Goal: Register for event/course

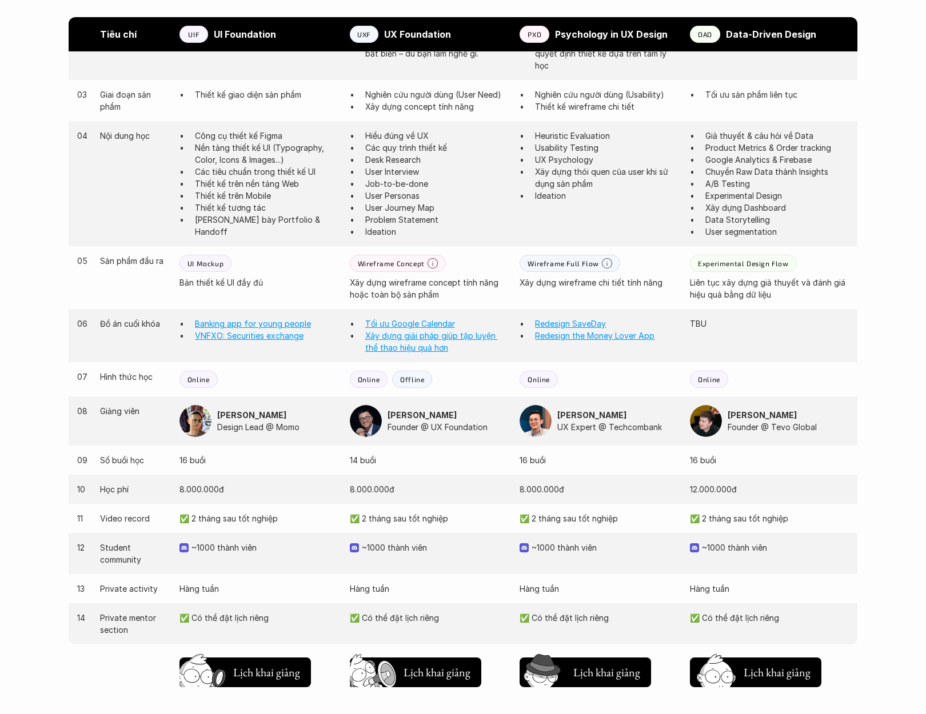
scroll to position [898, 0]
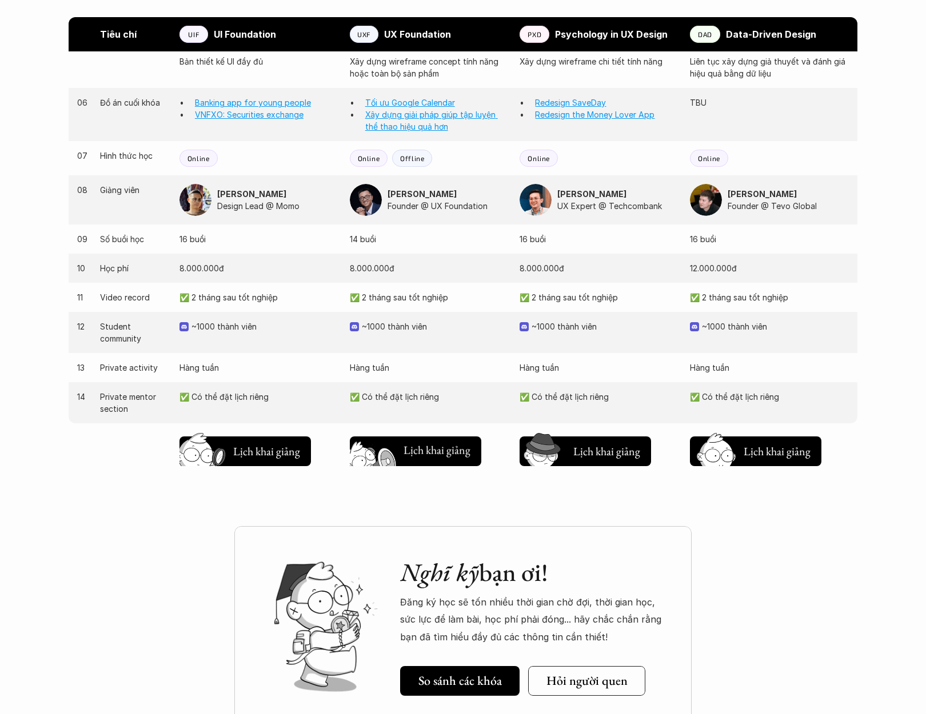
click at [422, 459] on h5 "Chờ hơi lâu" at bounding box center [429, 451] width 52 height 16
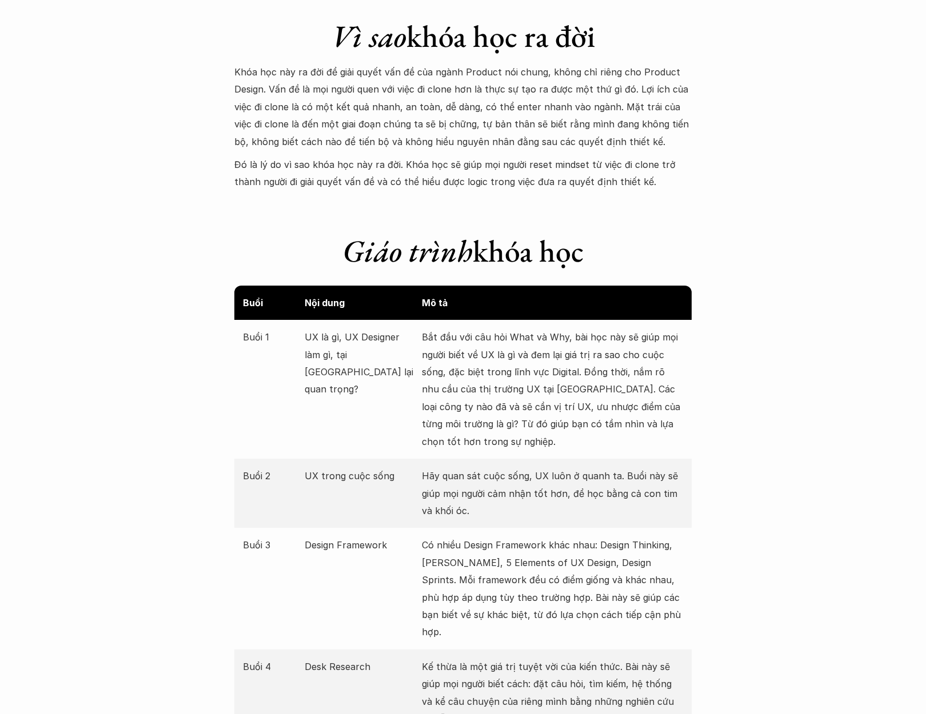
scroll to position [490, 0]
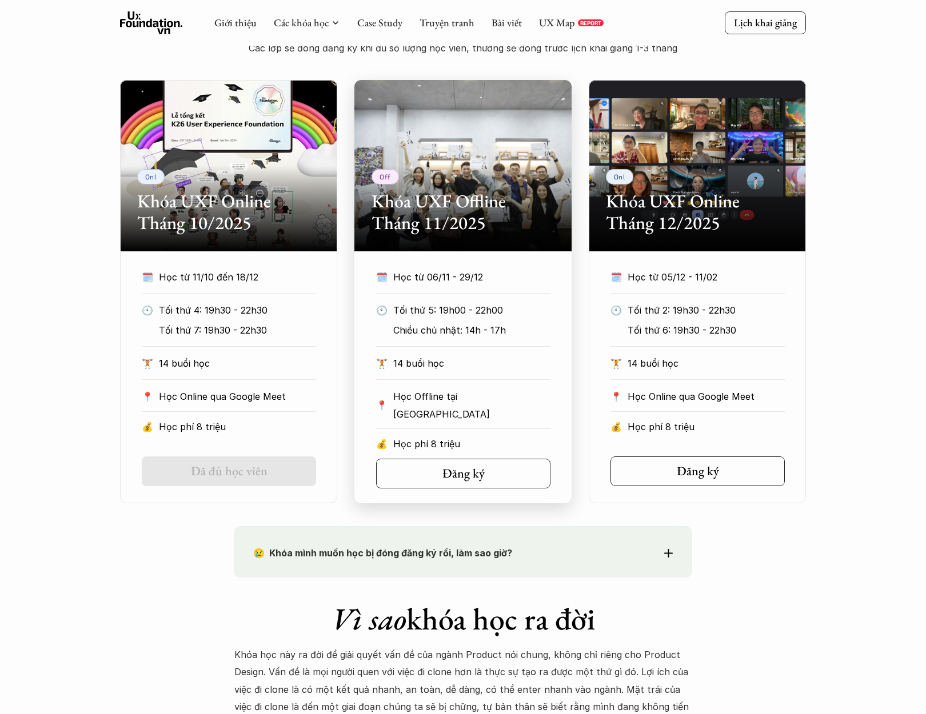
click at [465, 270] on p "Học từ 06/11 - 29/12" at bounding box center [461, 277] width 136 height 17
click at [475, 269] on p "Học từ 06/11 - 29/12" at bounding box center [461, 277] width 136 height 17
click at [466, 409] on div "📍 Học Offline tại Hà Nội" at bounding box center [463, 408] width 174 height 41
click at [474, 471] on h5 "Đăng ký" at bounding box center [463, 473] width 42 height 15
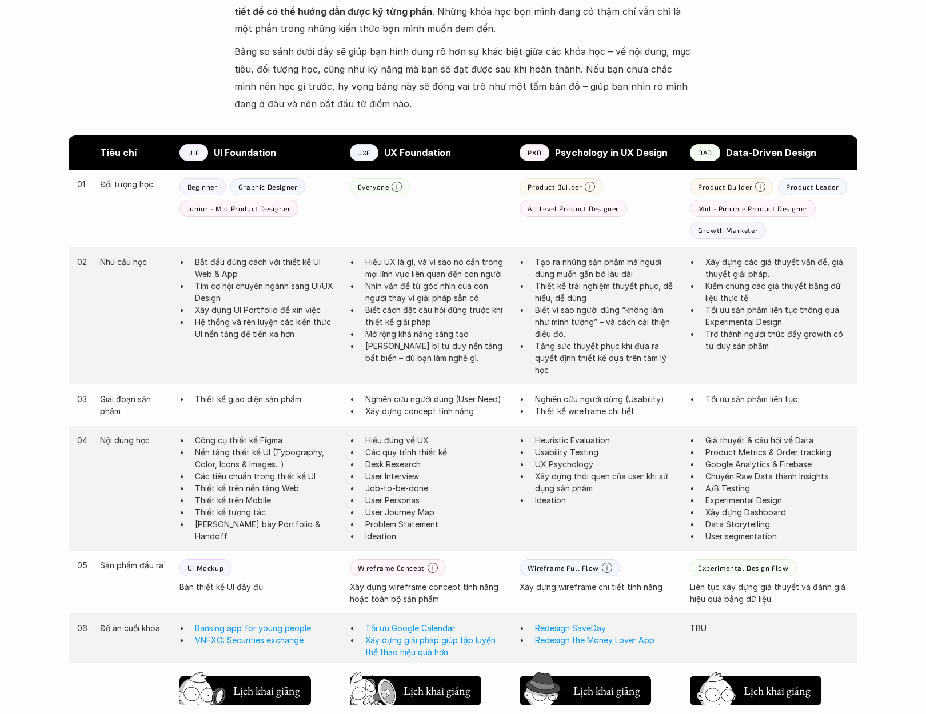
scroll to position [516, 0]
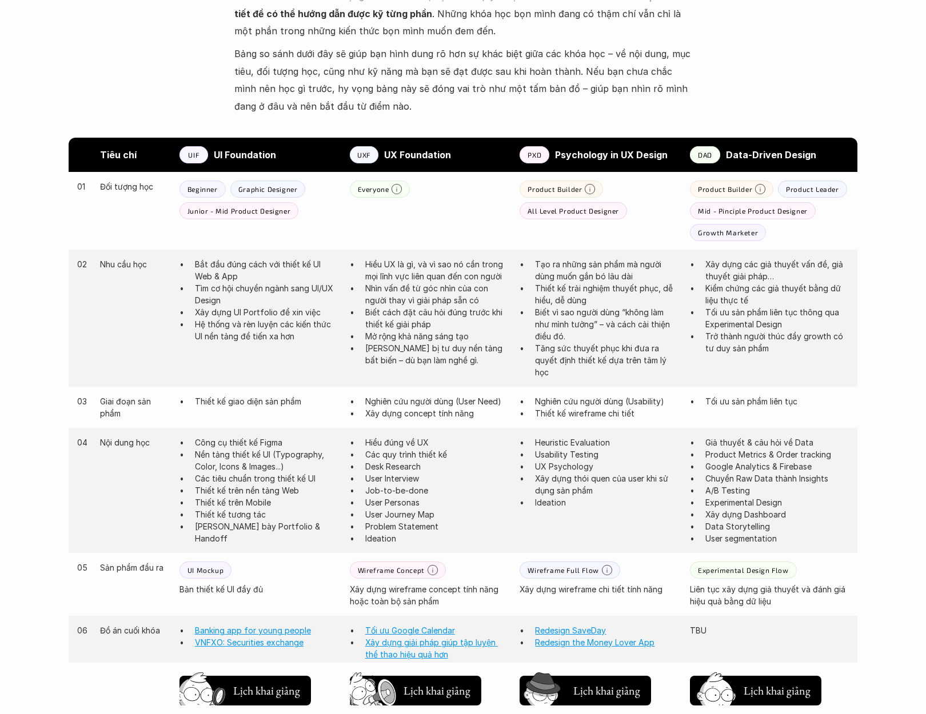
drag, startPoint x: 453, startPoint y: 152, endPoint x: 385, endPoint y: 143, distance: 68.5
click at [385, 143] on div "Tiêu chí UIF UI Foundation UXF UX Foundation PXD Psychology in UX Design DAD Da…" at bounding box center [463, 155] width 789 height 34
copy strong "UX Foundation"
click at [479, 358] on p "Trang bị tư duy nền tảng bất biến – dù bạn làm nghề gì." at bounding box center [436, 354] width 143 height 24
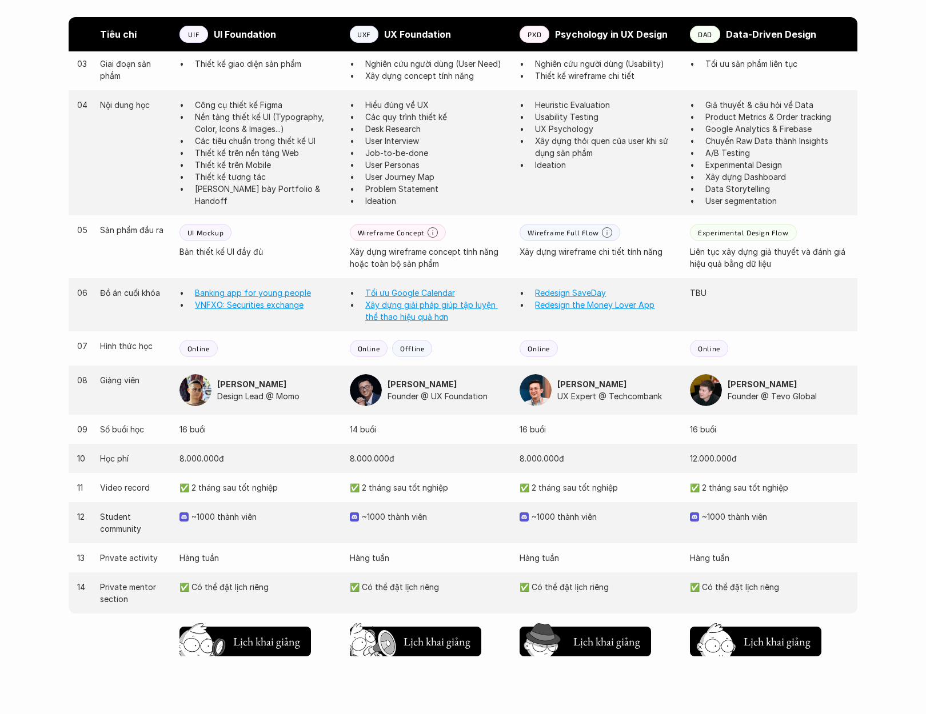
scroll to position [526, 0]
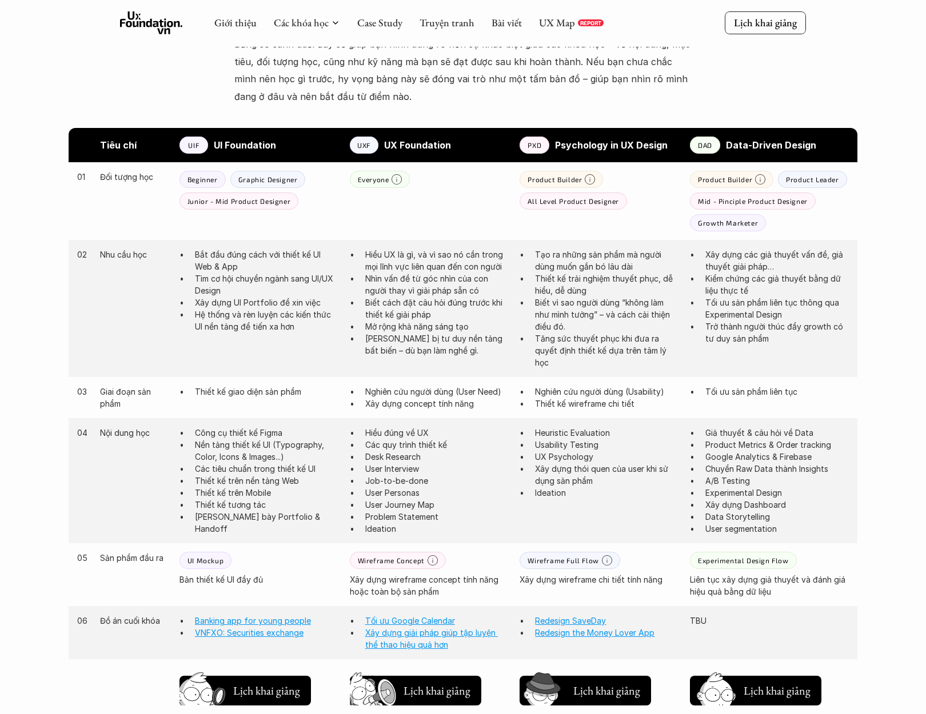
drag, startPoint x: 471, startPoint y: 144, endPoint x: 385, endPoint y: 152, distance: 86.1
click at [385, 152] on p "UX Foundation" at bounding box center [446, 145] width 125 height 17
copy strong "UX Foundation"
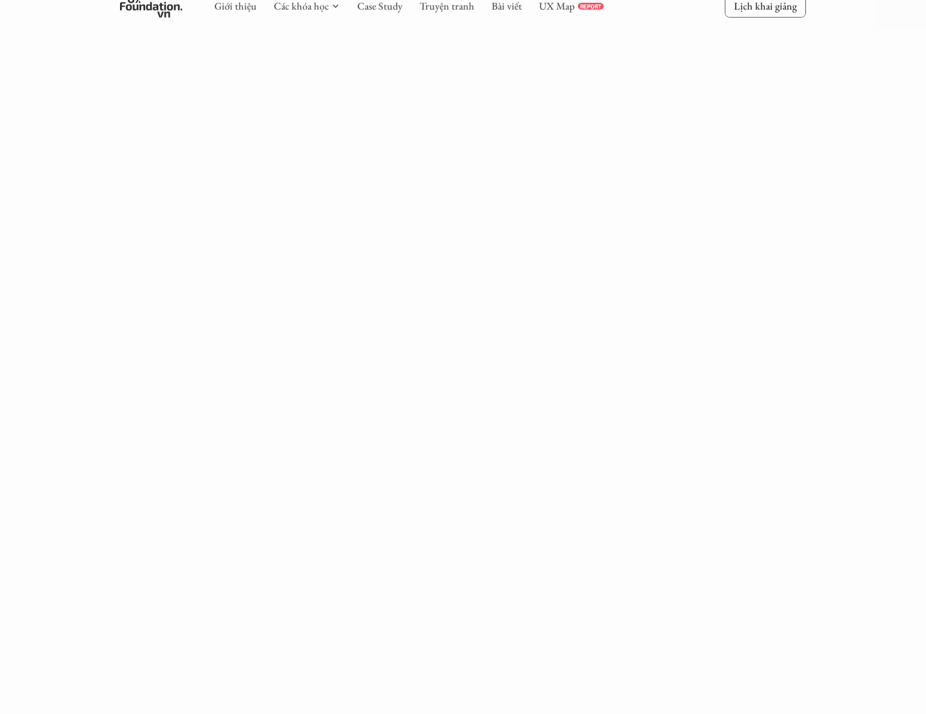
scroll to position [1176, 0]
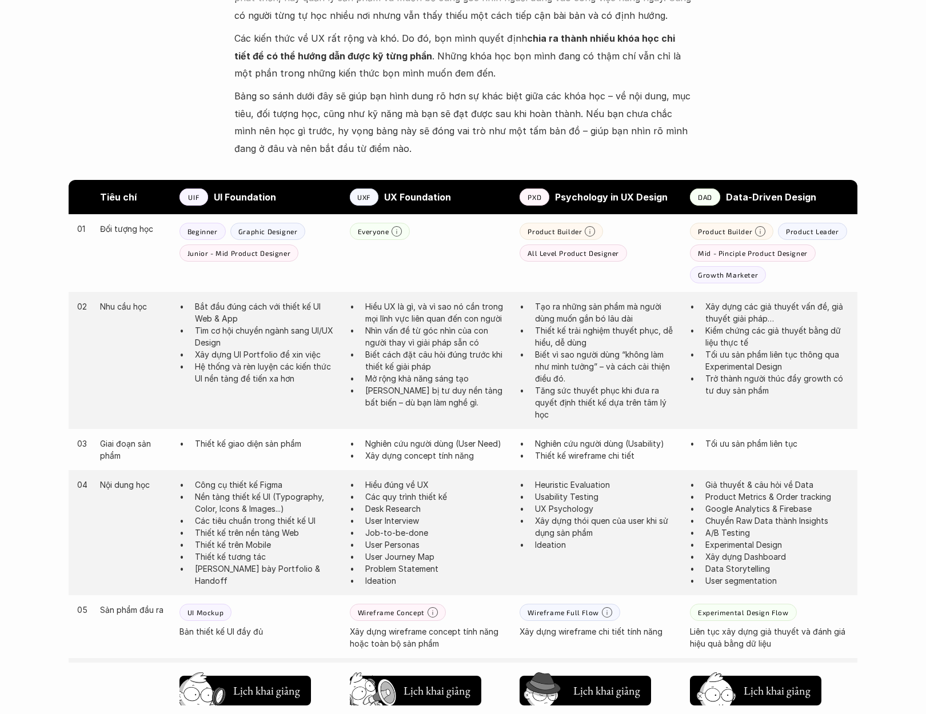
scroll to position [490, 0]
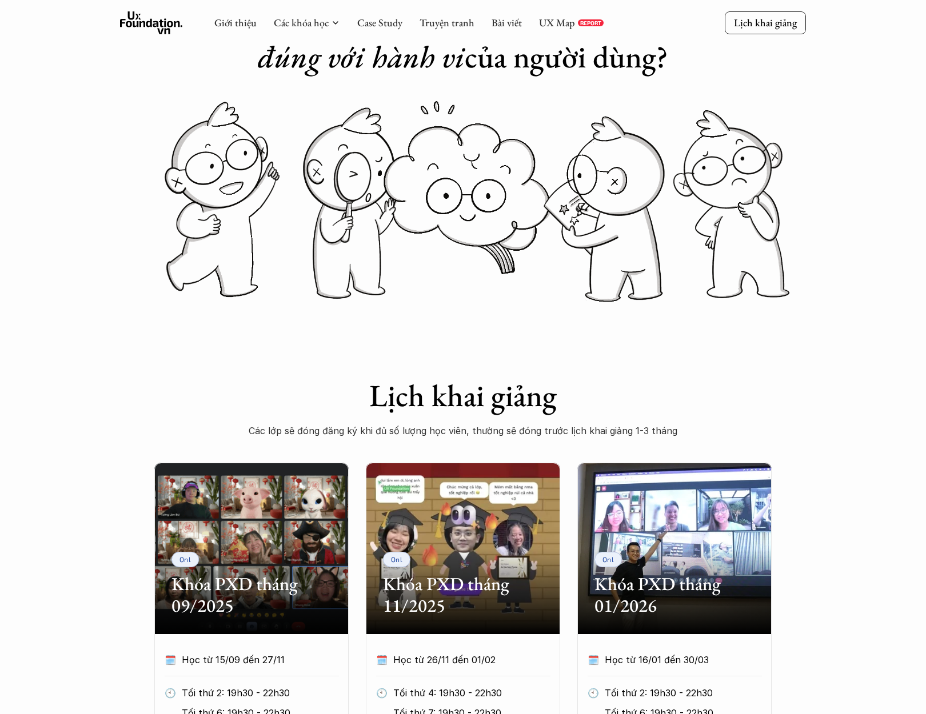
scroll to position [424, 0]
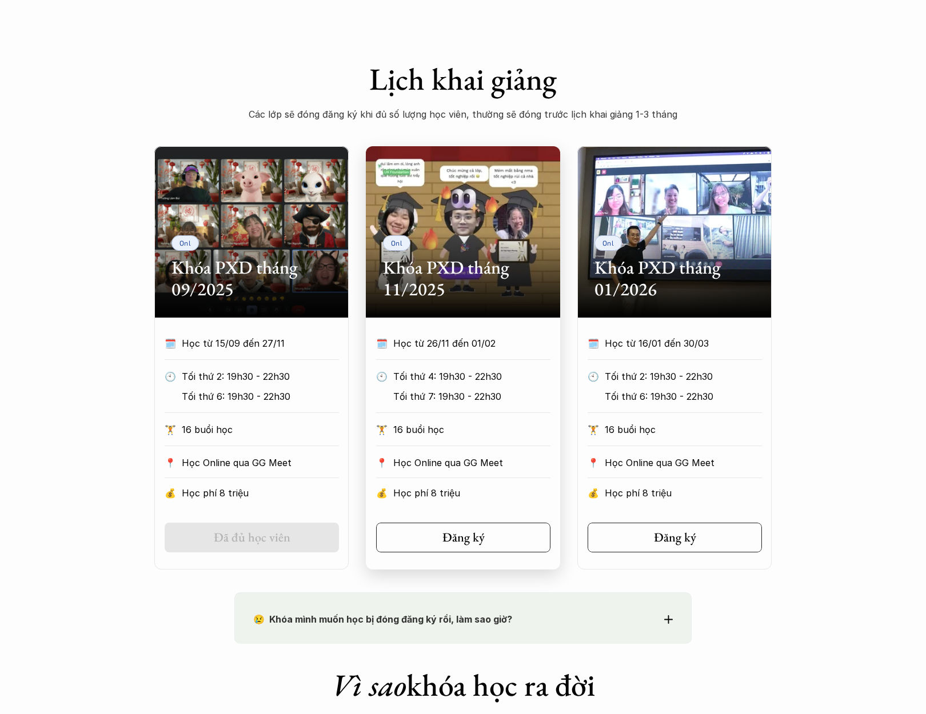
click at [469, 488] on p "Học phí 8 triệu" at bounding box center [471, 493] width 157 height 17
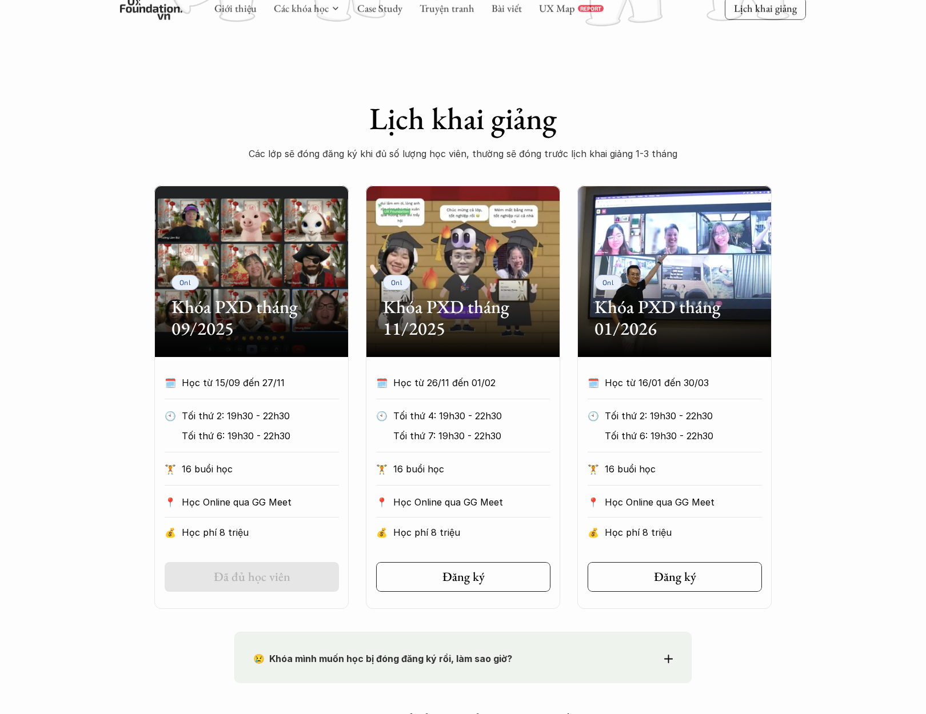
scroll to position [383, 0]
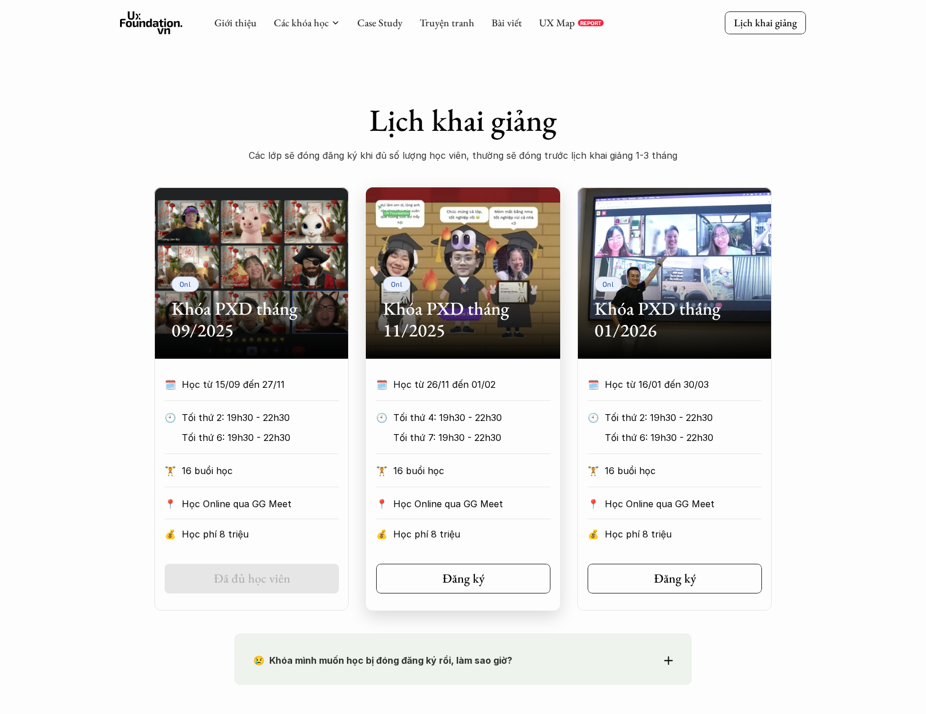
click at [499, 333] on h2 "Khóa PXD tháng 11/2025" at bounding box center [463, 320] width 160 height 44
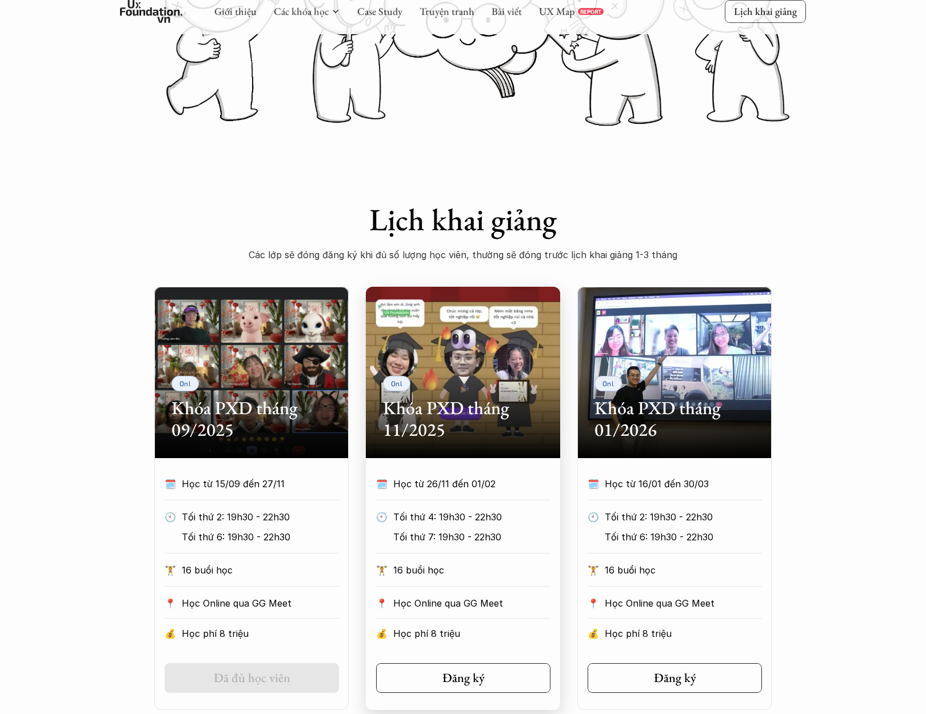
scroll to position [499, 0]
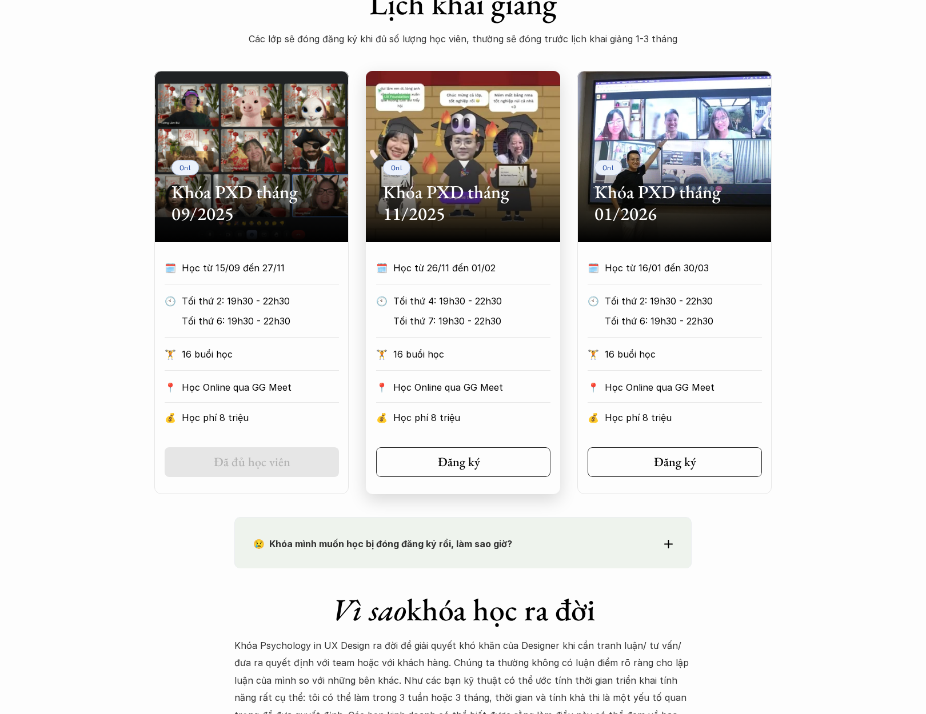
click at [475, 466] on h5 "Đăng ký" at bounding box center [459, 462] width 42 height 15
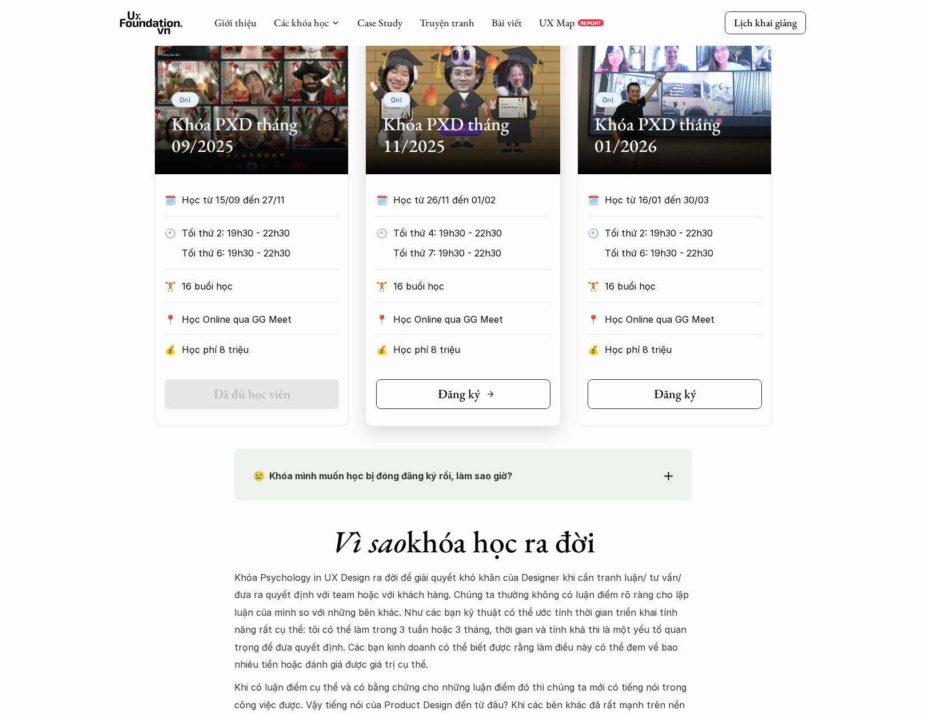
scroll to position [498, 0]
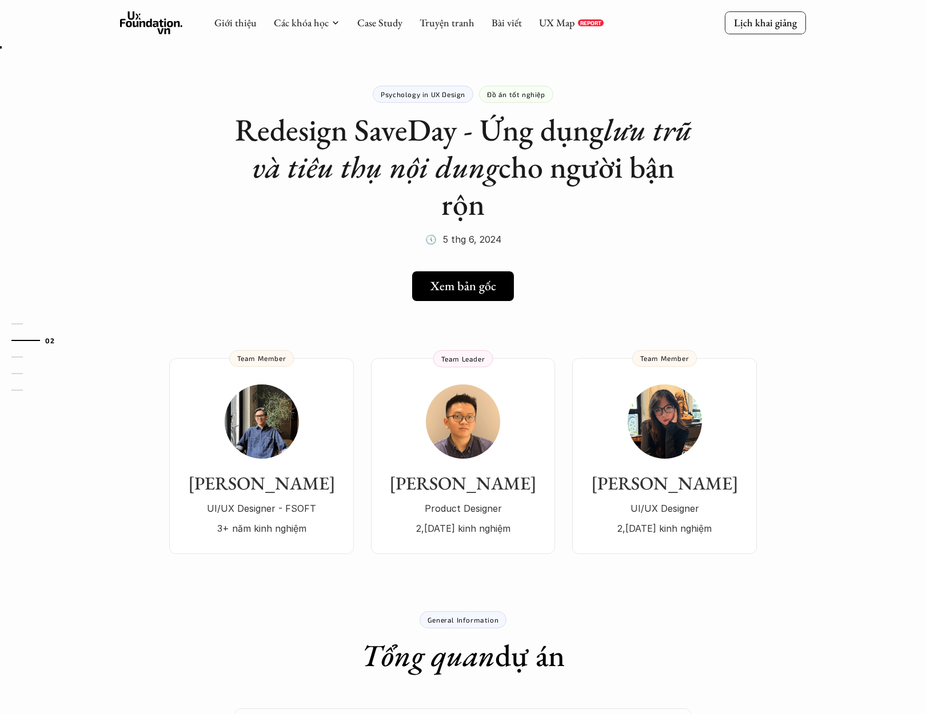
scroll to position [2, 0]
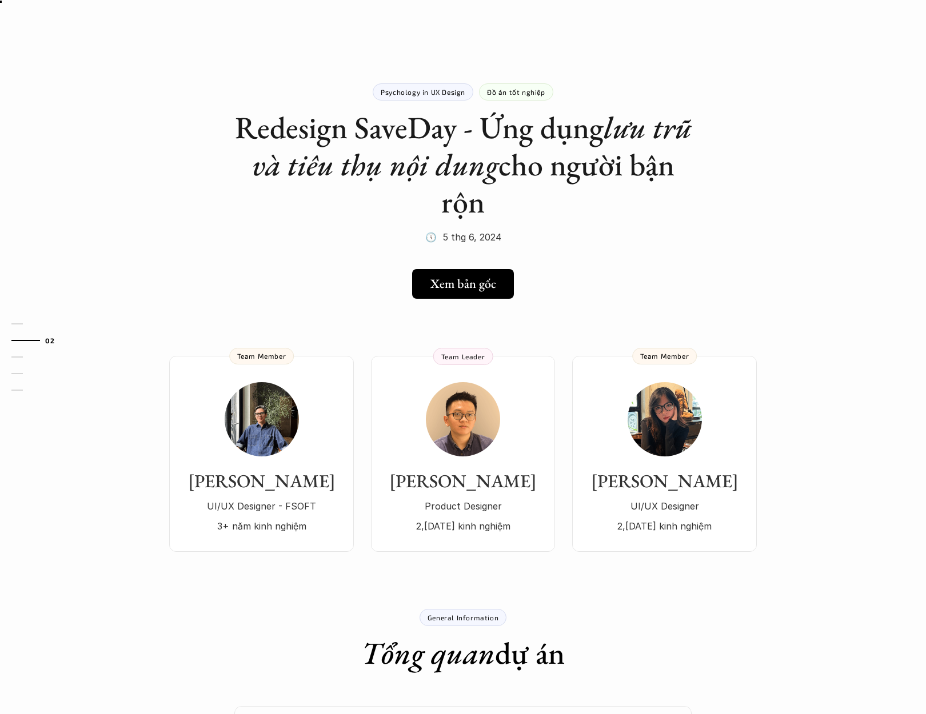
click at [483, 274] on link "Xem bản gốc" at bounding box center [463, 284] width 102 height 30
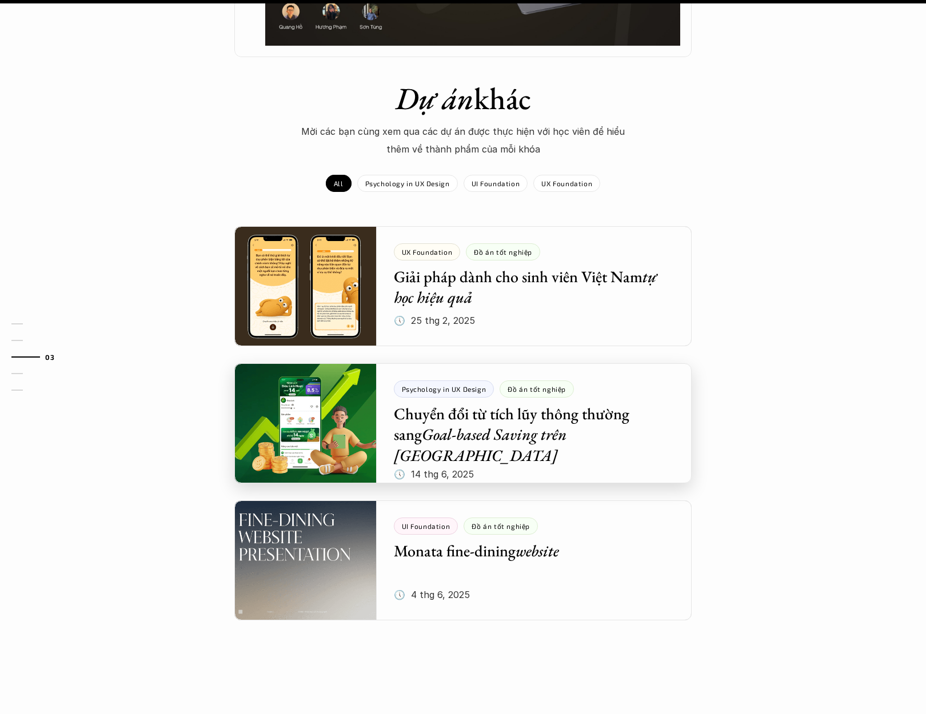
scroll to position [1138, 0]
click at [597, 439] on div at bounding box center [462, 423] width 457 height 120
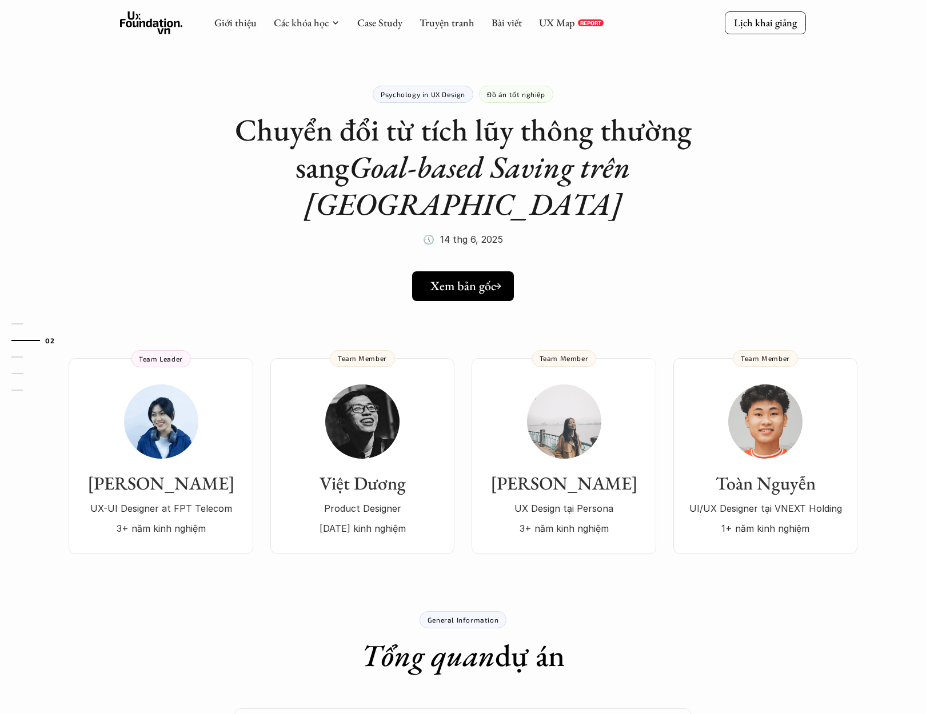
click at [474, 279] on h5 "Xem bản gốc" at bounding box center [463, 286] width 66 height 15
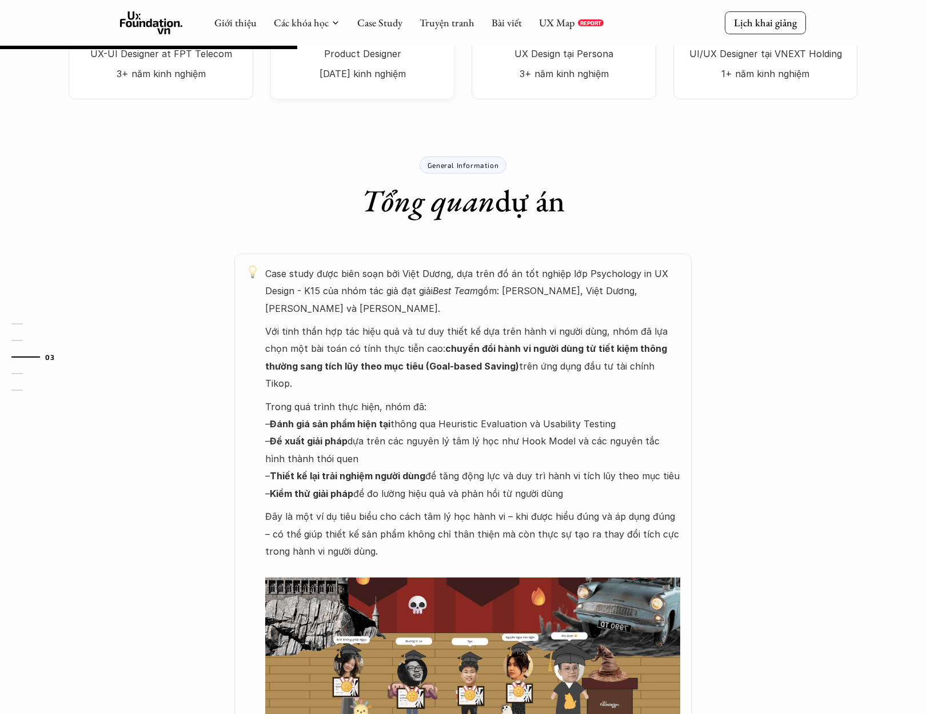
scroll to position [349, 0]
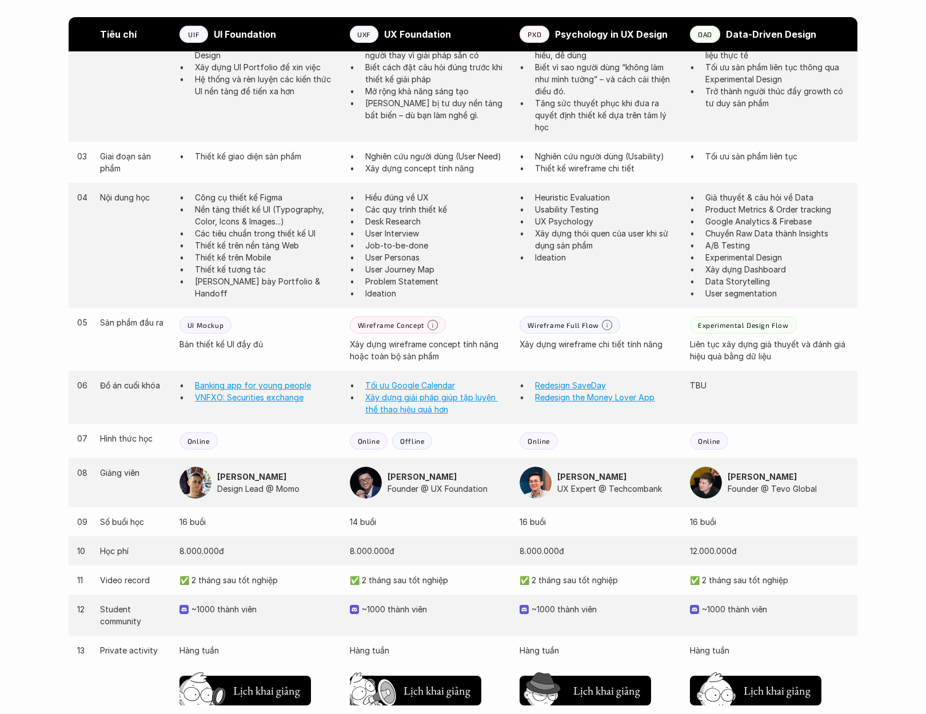
scroll to position [763, 0]
click at [574, 381] on link "Redesign SaveDay" at bounding box center [570, 384] width 71 height 10
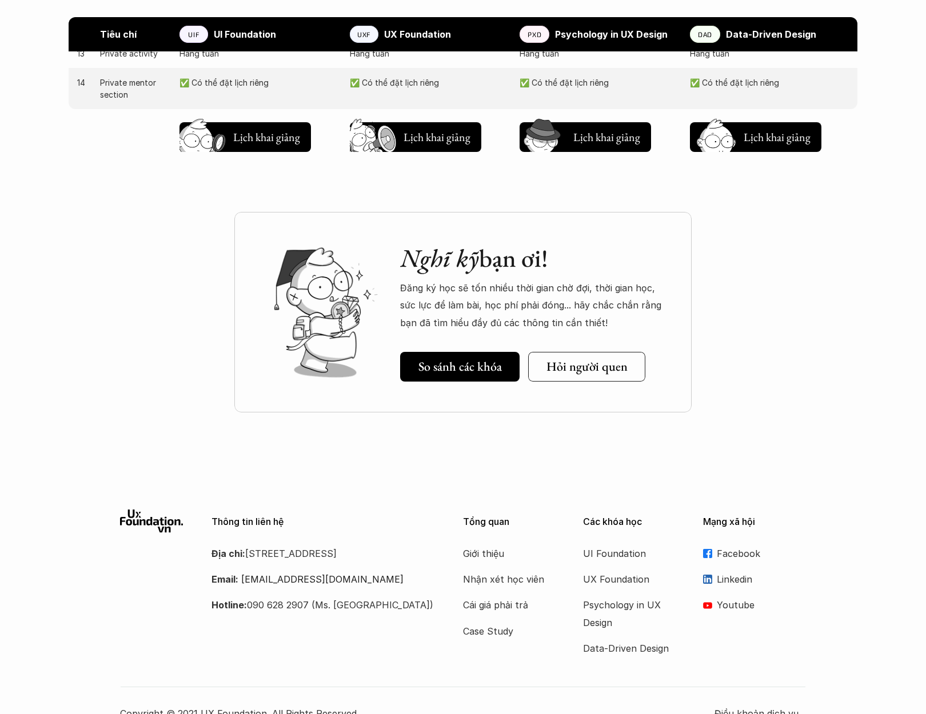
scroll to position [1384, 0]
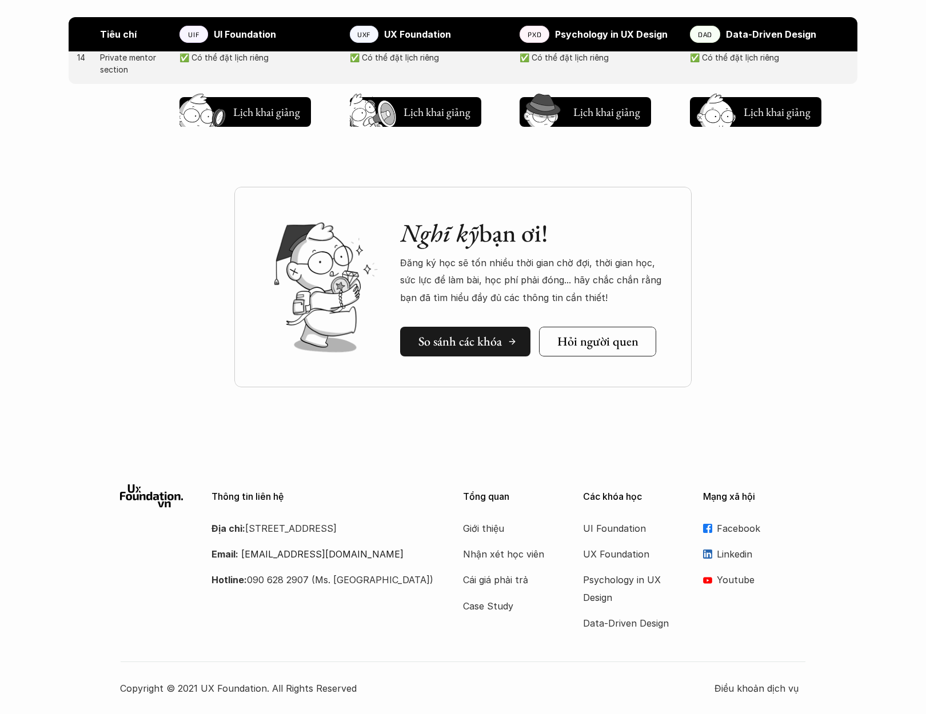
click at [452, 352] on link "So sánh các khóa" at bounding box center [465, 342] width 130 height 30
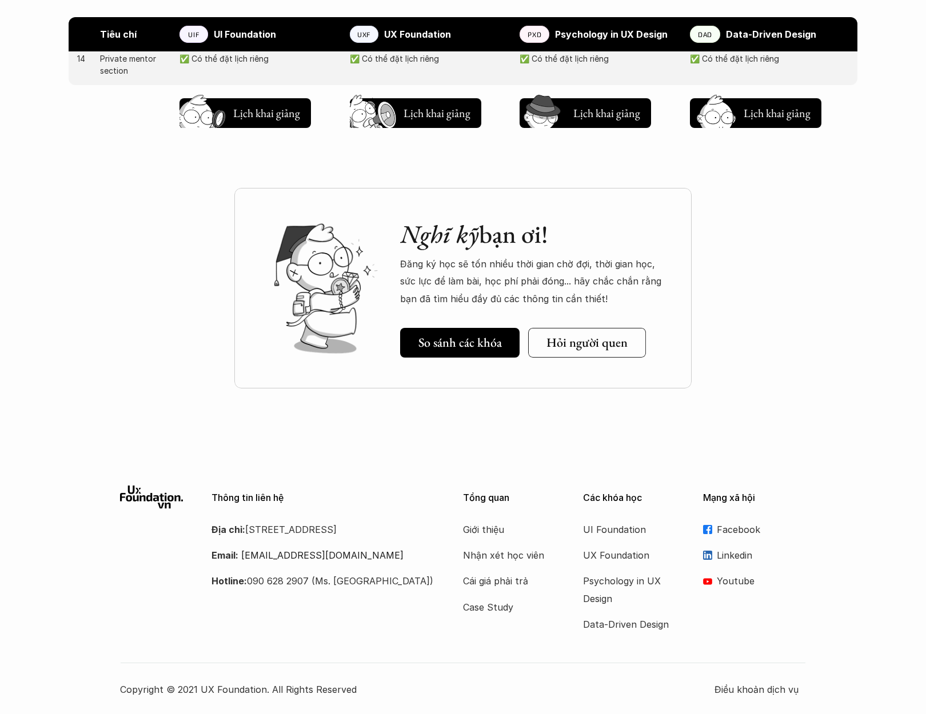
scroll to position [1384, 0]
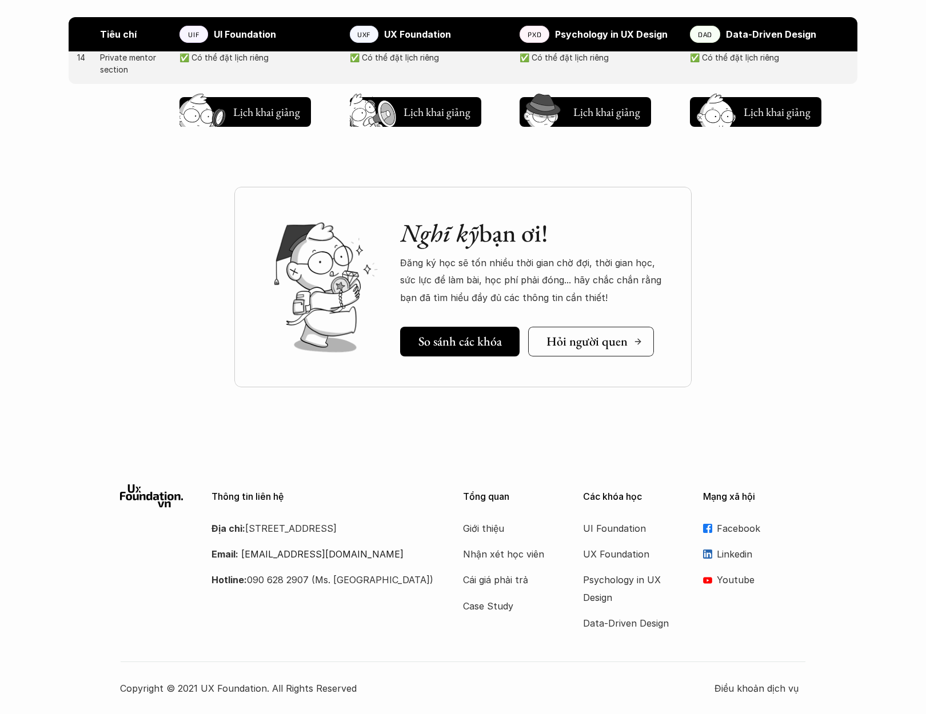
click at [563, 350] on link "Hỏi người quen" at bounding box center [591, 342] width 126 height 30
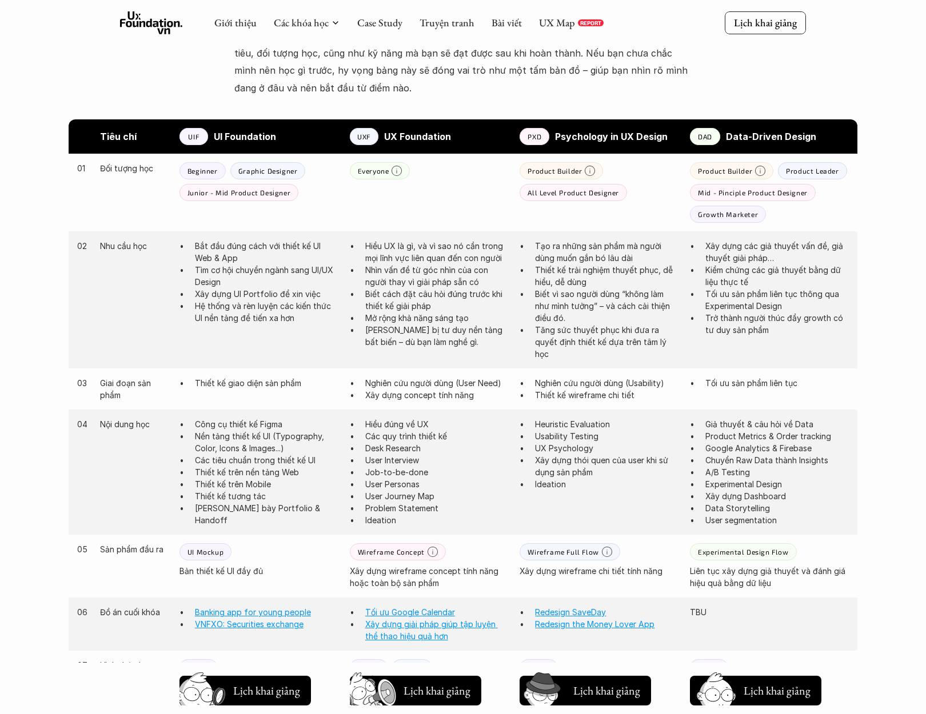
scroll to position [481, 0]
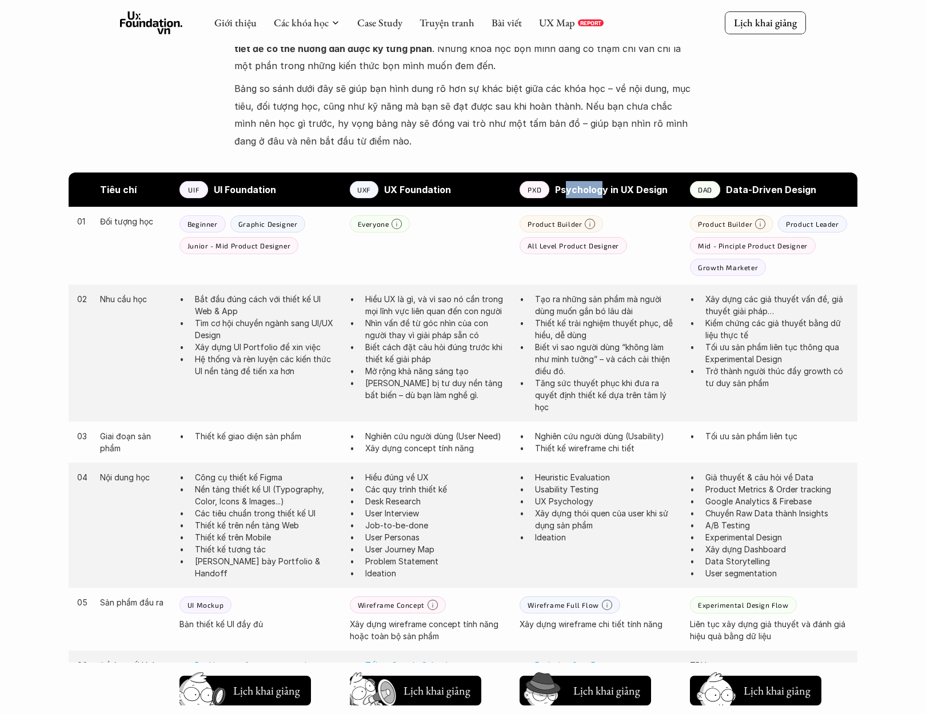
drag, startPoint x: 567, startPoint y: 187, endPoint x: 611, endPoint y: 185, distance: 44.1
click at [610, 185] on strong "Psychology in UX Design" at bounding box center [611, 189] width 113 height 11
click at [634, 189] on strong "Psychology in UX Design" at bounding box center [611, 189] width 113 height 11
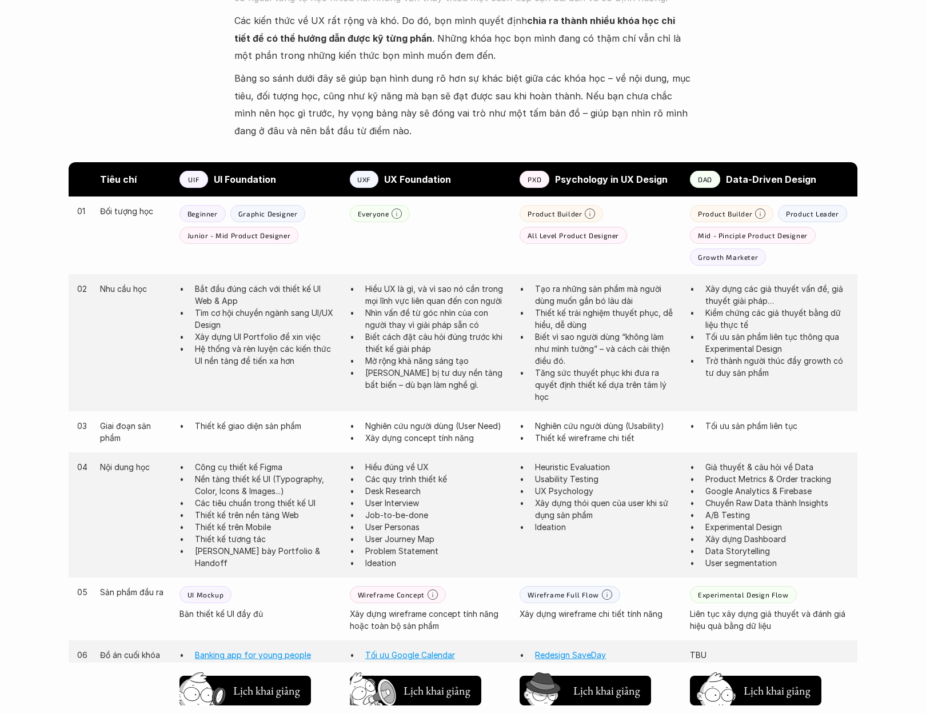
scroll to position [492, 0]
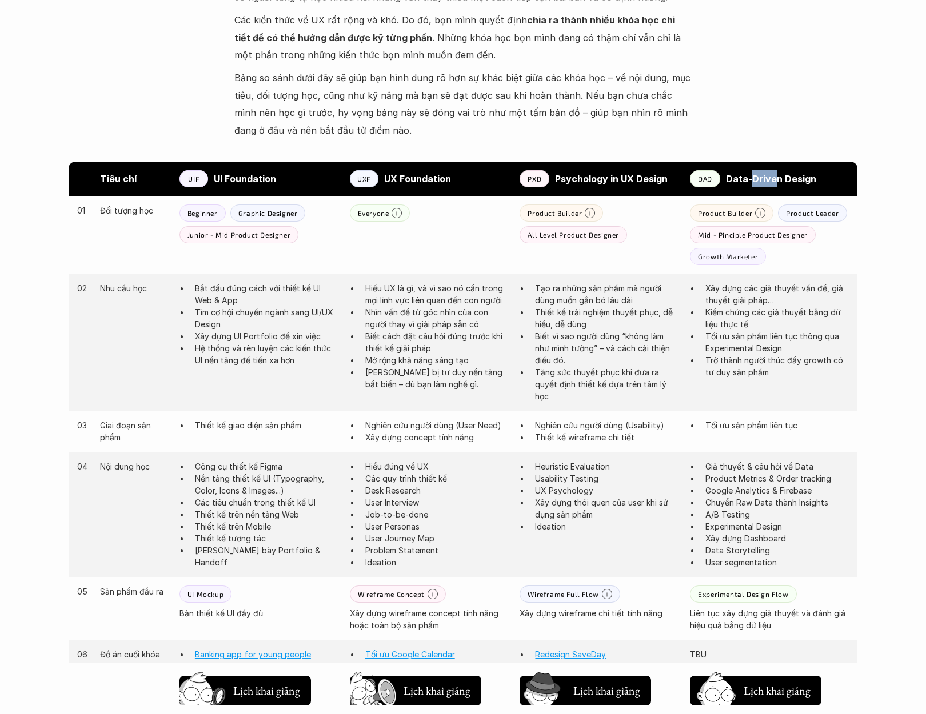
drag, startPoint x: 752, startPoint y: 175, endPoint x: 777, endPoint y: 175, distance: 24.6
click at [777, 175] on strong "Data-Driven Design" at bounding box center [771, 178] width 90 height 11
click at [790, 180] on strong "Data-Driven Design" at bounding box center [771, 178] width 90 height 11
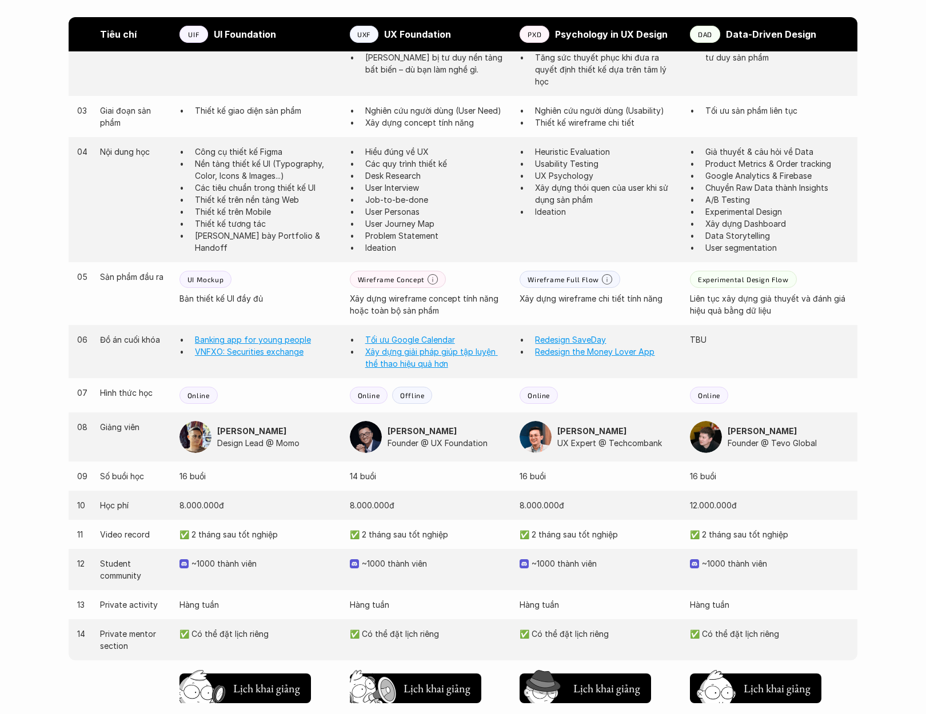
scroll to position [831, 0]
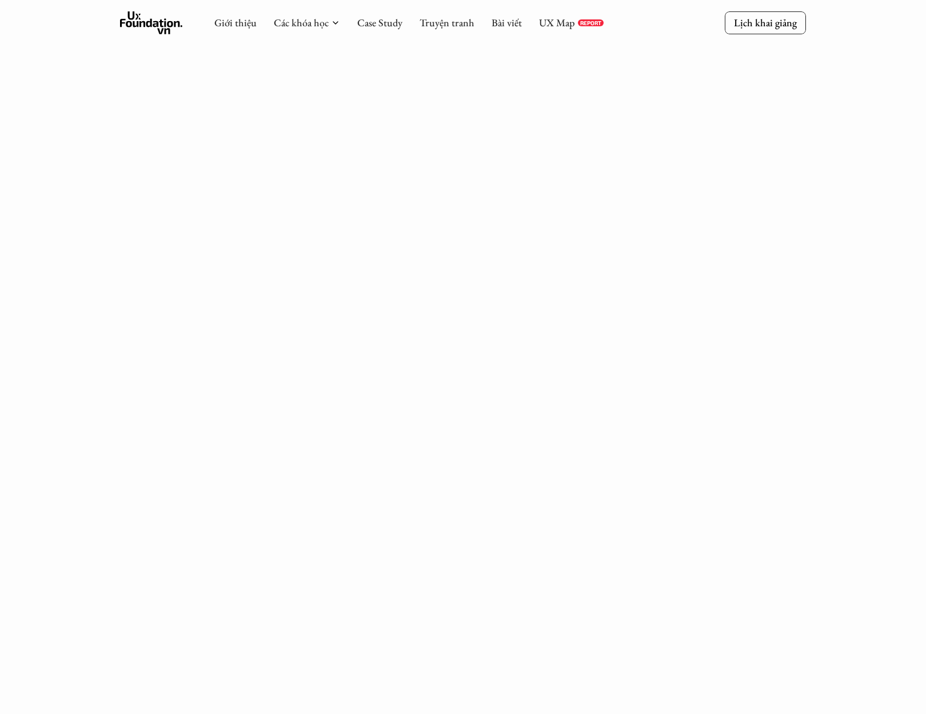
scroll to position [707, 0]
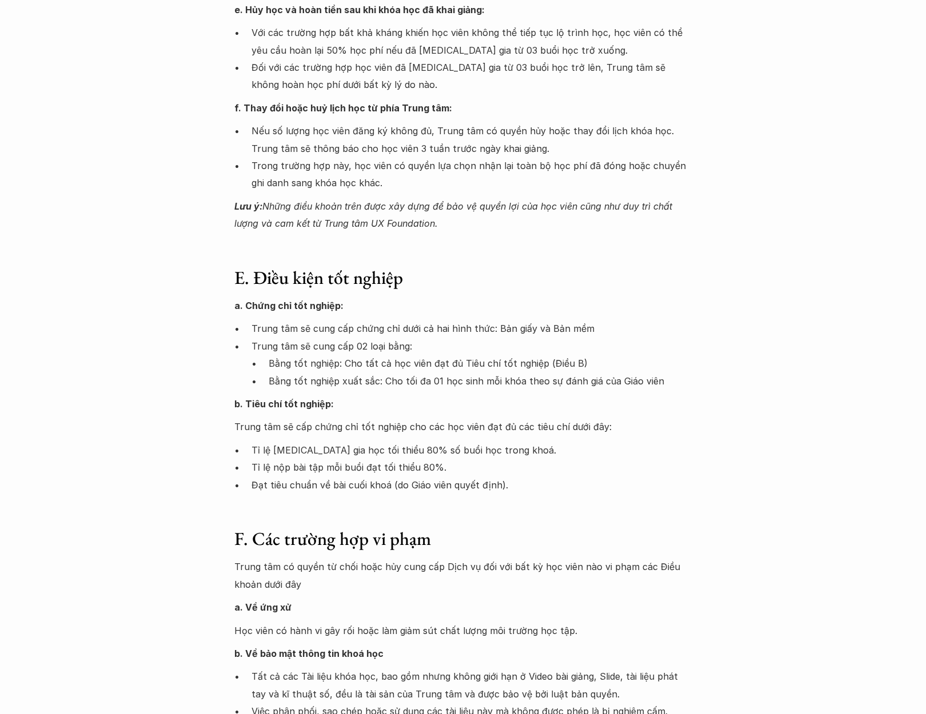
scroll to position [1624, 0]
